Goal: Find specific page/section: Find specific page/section

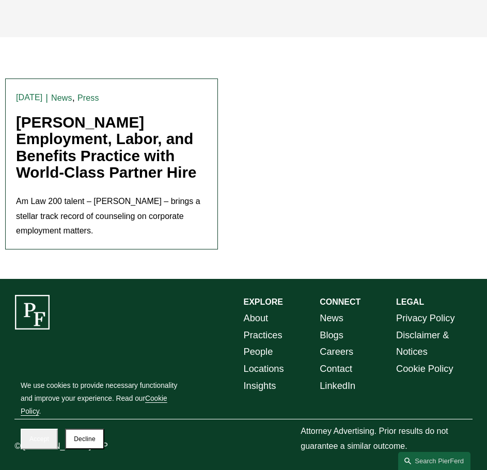
scroll to position [20, 0]
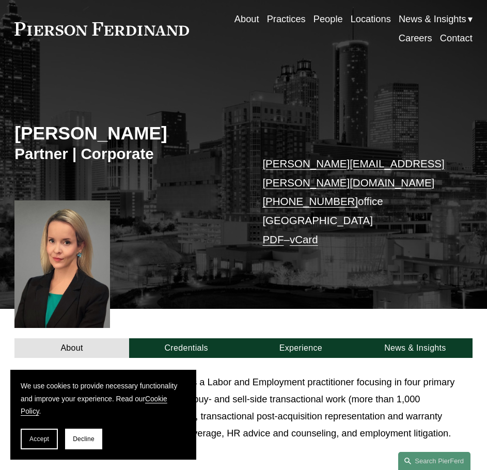
scroll to position [52, 0]
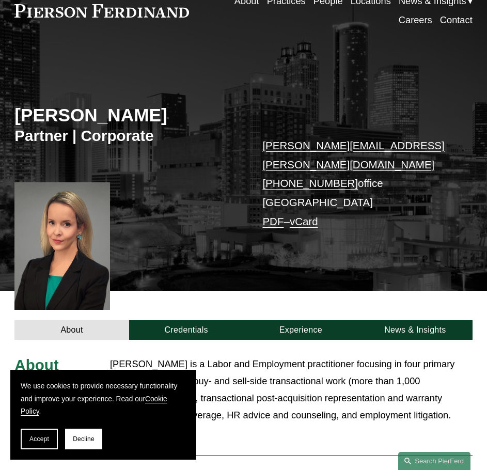
click at [270, 385] on p "Ellenor Stone is a Labor and Employment practitioner focusing in four primary a…" at bounding box center [291, 390] width 363 height 68
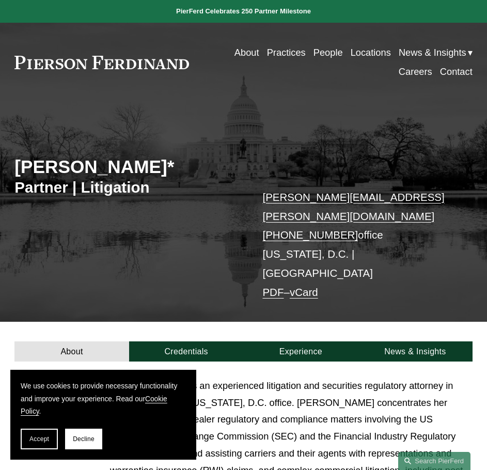
click at [287, 378] on p "[PERSON_NAME] is an experienced litigation and securities regulatory attorney i…" at bounding box center [291, 437] width 363 height 119
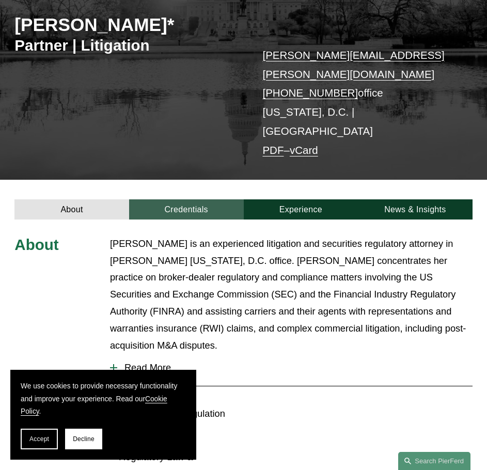
scroll to position [84, 0]
